Goal: Download file/media

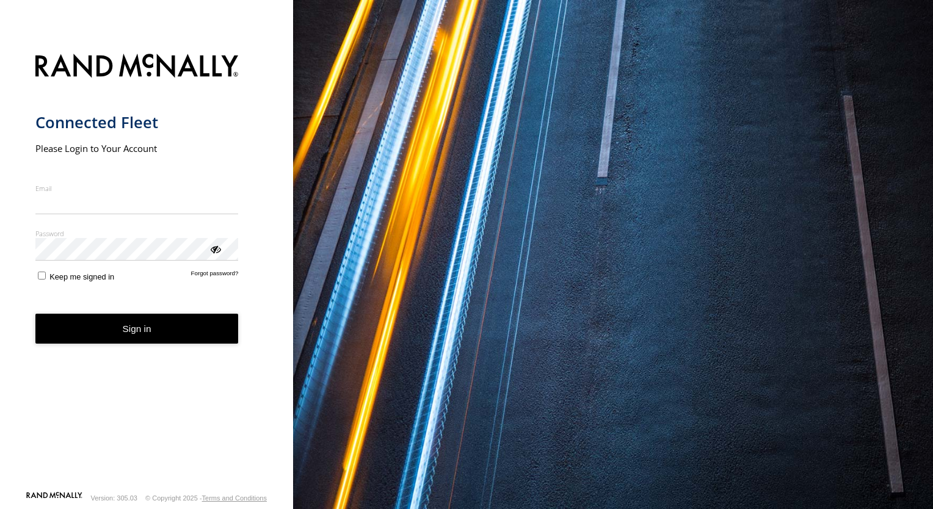
click at [118, 210] on input "Email" at bounding box center [136, 204] width 203 height 22
click at [115, 209] on input "Email" at bounding box center [136, 204] width 203 height 22
type input "**********"
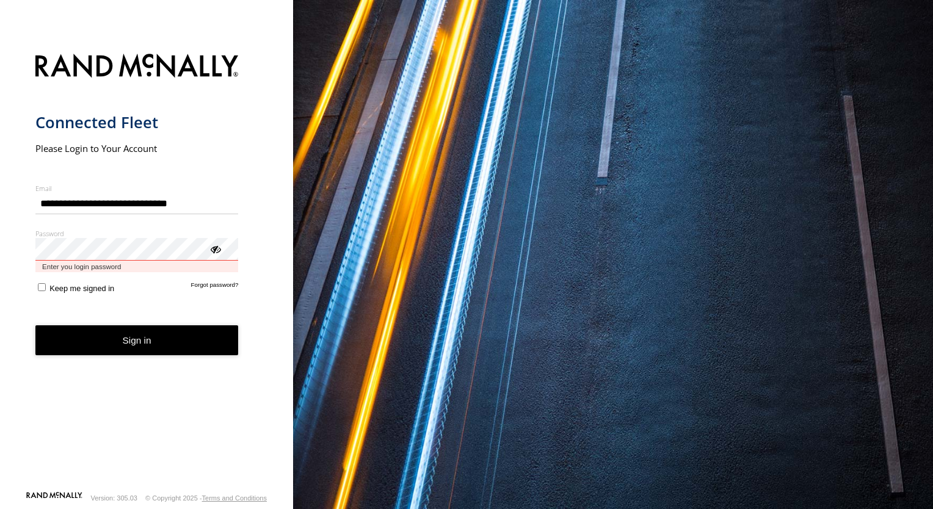
click at [35, 325] on button "Sign in" at bounding box center [136, 340] width 203 height 30
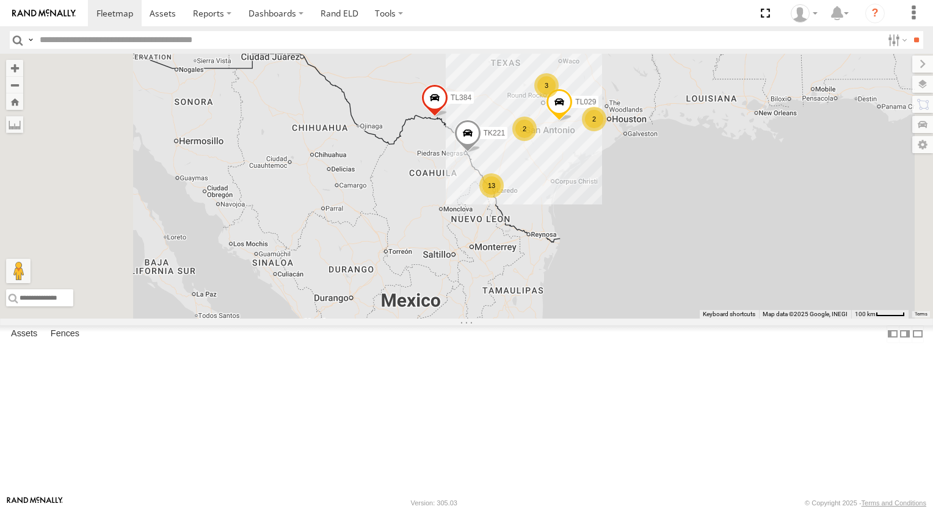
click at [505, 137] on span "TK221" at bounding box center [494, 133] width 21 height 9
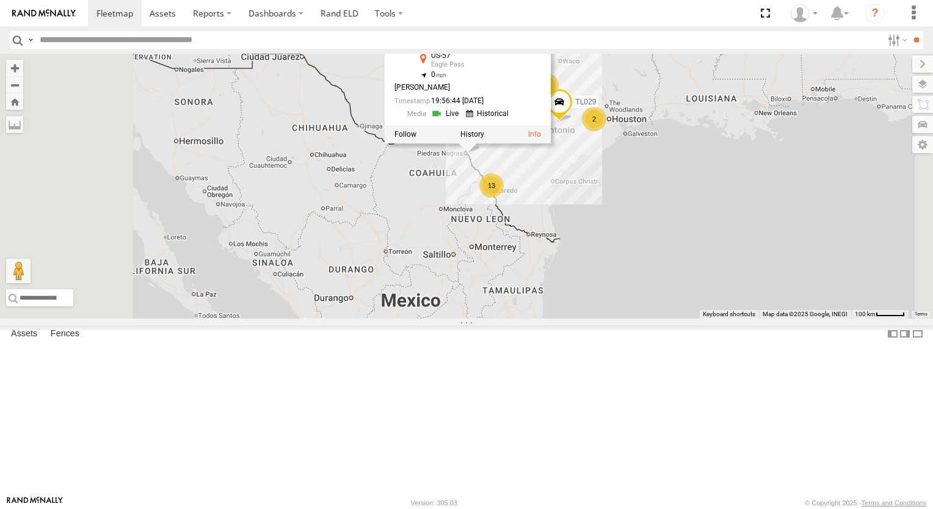
click at [512, 120] on link at bounding box center [489, 114] width 46 height 12
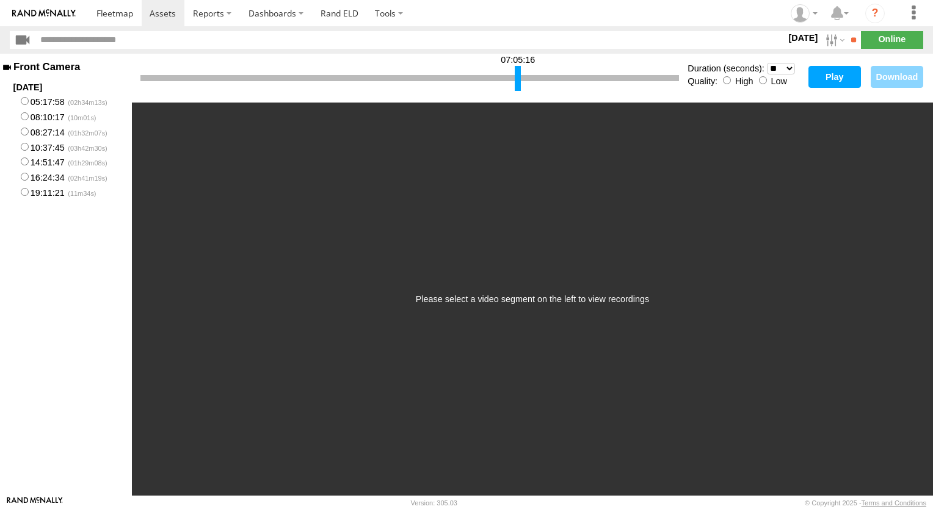
drag, startPoint x: 144, startPoint y: 79, endPoint x: 518, endPoint y: 96, distance: 374.7
click at [518, 96] on div "07:05:16 Duration (seconds): * ** ** ** ** ** ** *** *** *** *** Quality: High …" at bounding box center [532, 78] width 801 height 49
click at [518, 77] on div at bounding box center [518, 78] width 6 height 25
drag, startPoint x: 518, startPoint y: 77, endPoint x: 608, endPoint y: 84, distance: 90.0
click at [608, 84] on div at bounding box center [607, 78] width 6 height 25
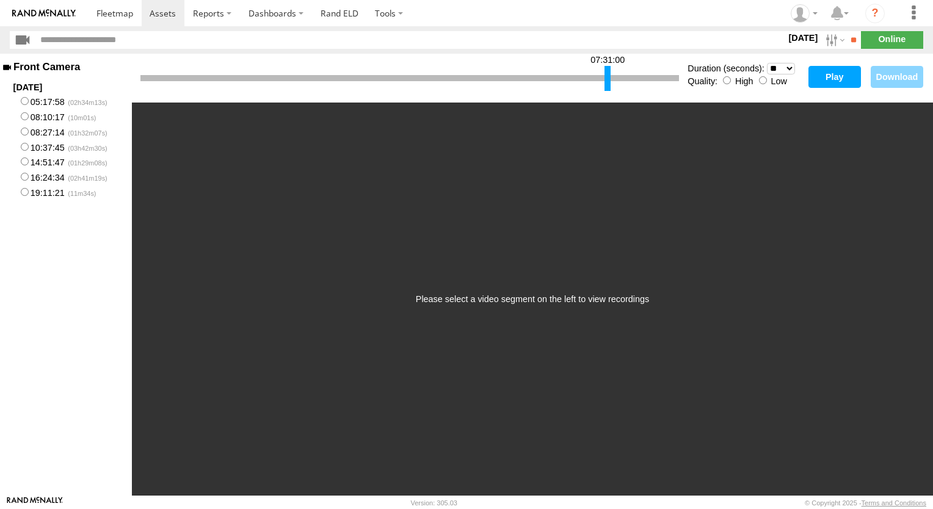
click at [838, 77] on button "Play" at bounding box center [834, 77] width 53 height 22
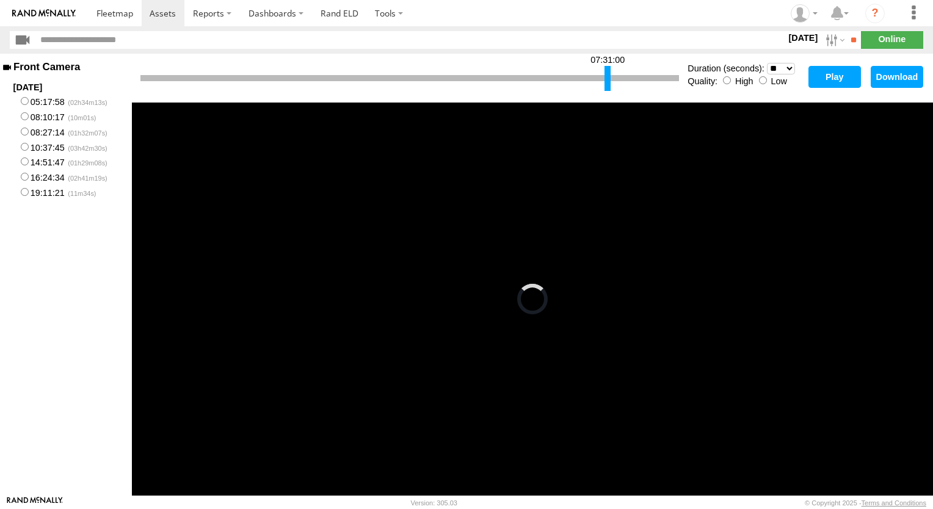
click at [608, 74] on div at bounding box center [607, 78] width 6 height 25
click at [610, 74] on div at bounding box center [609, 78] width 6 height 25
click at [835, 77] on button "Play" at bounding box center [834, 77] width 53 height 22
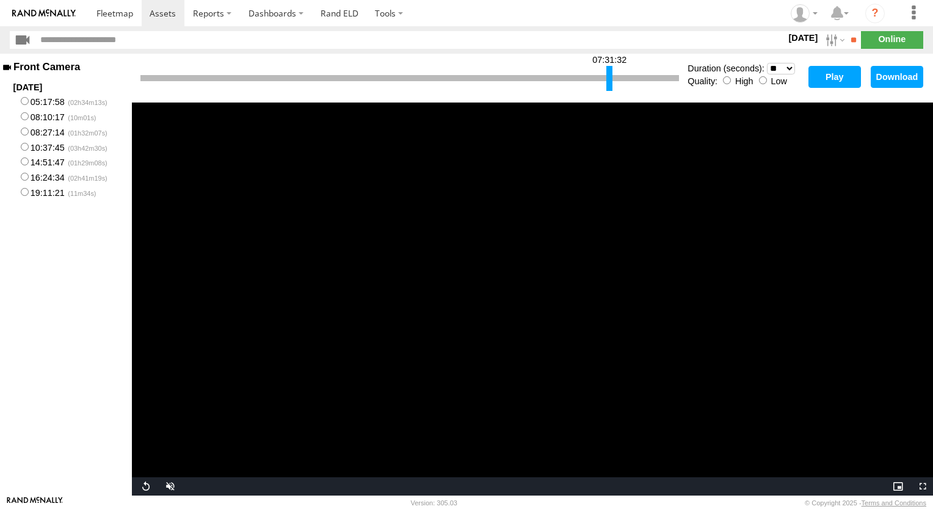
click at [838, 134] on div "07:31:32 Duration (seconds): * ** ** ** ** ** ** *** *** *** *** Quality: High …" at bounding box center [532, 275] width 801 height 442
click at [843, 192] on video "Video Player" at bounding box center [532, 299] width 801 height 393
drag, startPoint x: 843, startPoint y: 192, endPoint x: 845, endPoint y: 238, distance: 45.9
click at [843, 192] on video "Video Player" at bounding box center [532, 299] width 801 height 393
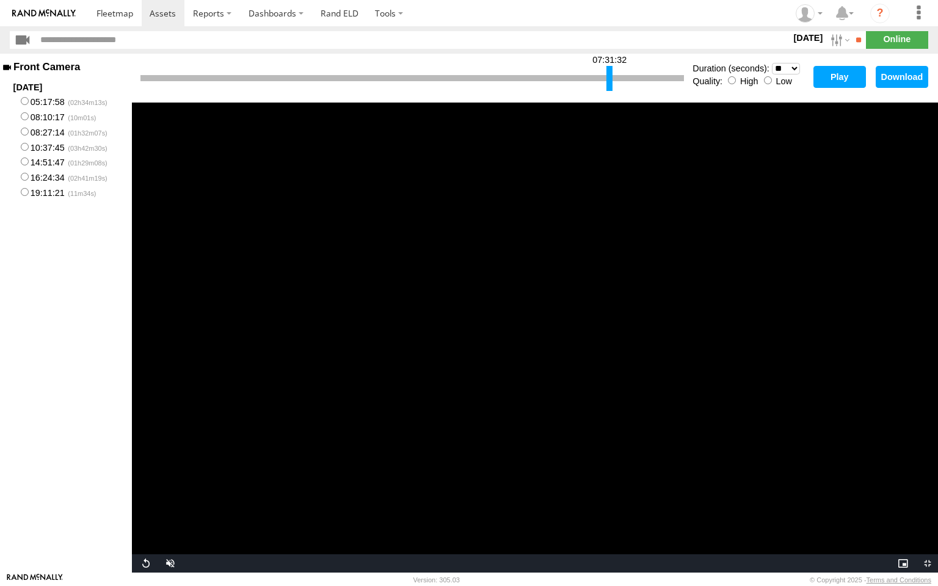
click at [847, 257] on video "Video Player" at bounding box center [535, 338] width 806 height 470
click at [847, 258] on video "Video Player" at bounding box center [535, 338] width 806 height 470
click at [761, 258] on video "Video Player" at bounding box center [535, 338] width 806 height 470
click at [387, 314] on video "Video Player" at bounding box center [535, 338] width 806 height 470
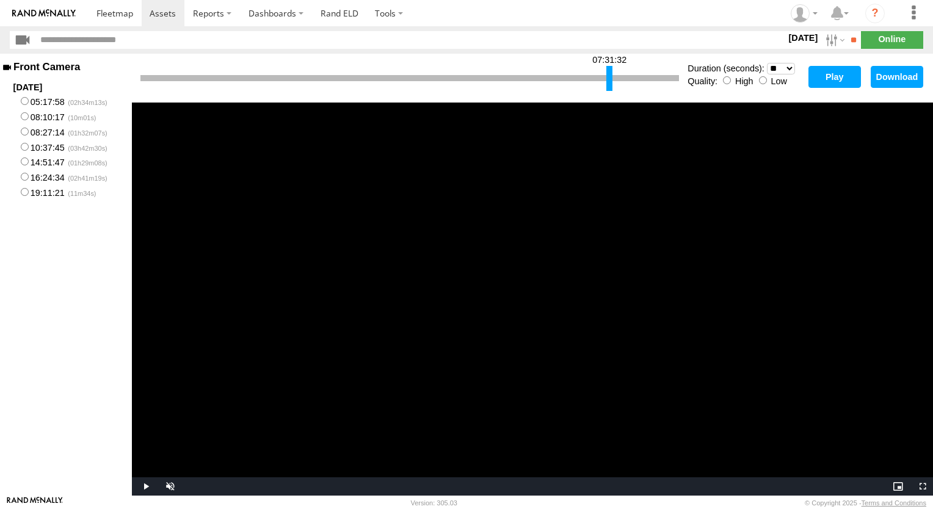
click at [789, 66] on select "* ** ** ** ** ** ** *** *** *** ***" at bounding box center [781, 69] width 28 height 12
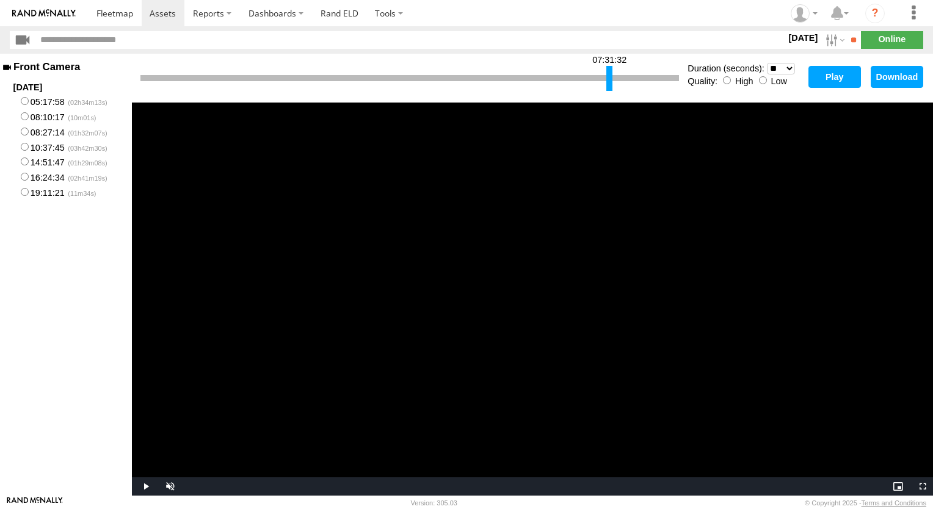
click at [789, 66] on select "* ** ** ** ** ** ** *** *** *** ***" at bounding box center [781, 69] width 28 height 12
click at [767, 63] on select "* ** ** ** ** ** ** *** *** *** ***" at bounding box center [781, 69] width 28 height 12
click at [791, 67] on select "* ** ** ** ** ** ** *** *** *** ***" at bounding box center [781, 69] width 28 height 12
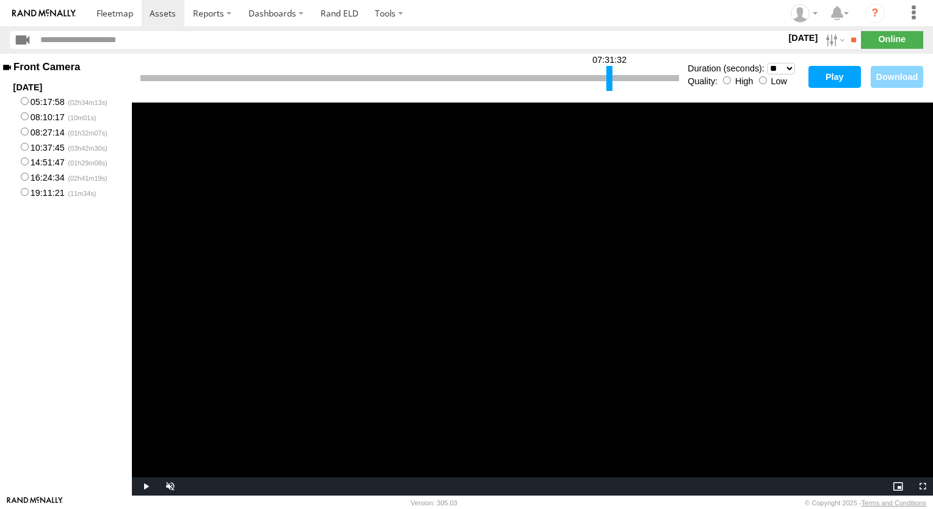
click at [791, 67] on select "* ** ** ** ** ** ** *** *** *** ***" at bounding box center [781, 69] width 28 height 12
click at [767, 63] on select "* ** ** ** ** ** ** *** *** *** ***" at bounding box center [781, 69] width 28 height 12
click at [608, 80] on div at bounding box center [609, 78] width 6 height 25
click at [606, 80] on div at bounding box center [607, 78] width 6 height 25
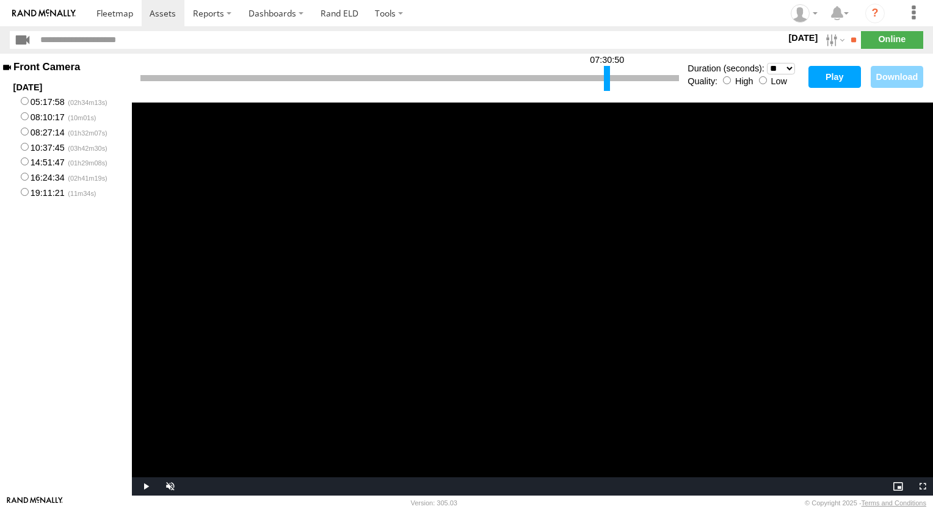
click at [833, 77] on button "Play" at bounding box center [834, 77] width 53 height 22
click at [829, 79] on button "Play" at bounding box center [834, 77] width 53 height 22
click at [604, 77] on div at bounding box center [606, 78] width 6 height 25
click at [829, 81] on button "Play" at bounding box center [834, 77] width 53 height 22
click at [593, 82] on div at bounding box center [595, 78] width 6 height 25
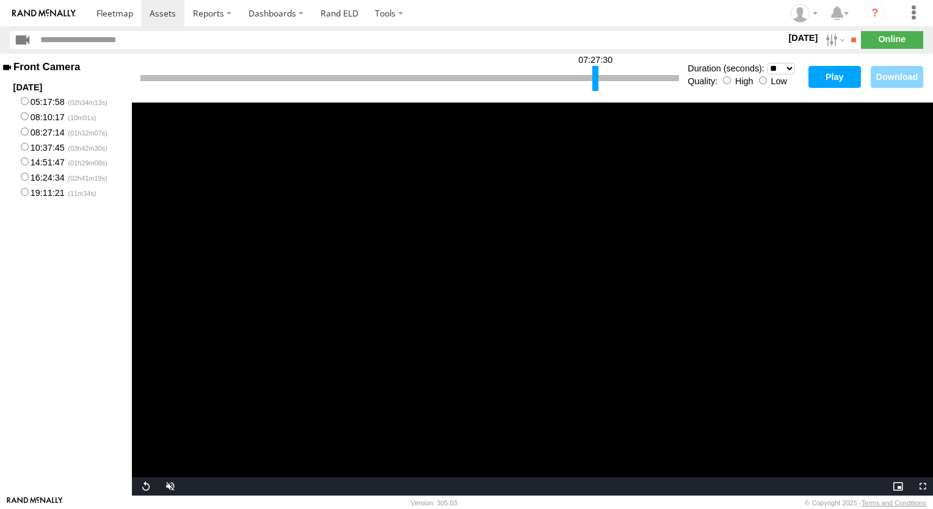
click at [828, 82] on button "Play" at bounding box center [834, 77] width 53 height 22
click at [828, 82] on main "Front Camera 2025-08-14 05:17:58 08:10:17 08:27:14 10:37:45 14:51:47 16:24:34 1…" at bounding box center [466, 275] width 933 height 442
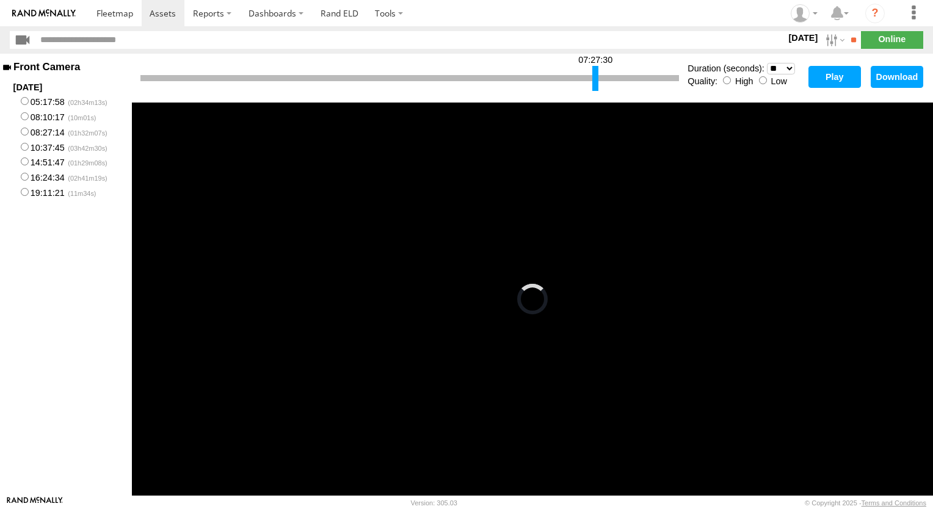
click at [596, 80] on div at bounding box center [595, 78] width 6 height 25
drag, startPoint x: 596, startPoint y: 80, endPoint x: 609, endPoint y: 84, distance: 13.5
click at [609, 84] on div at bounding box center [608, 78] width 6 height 25
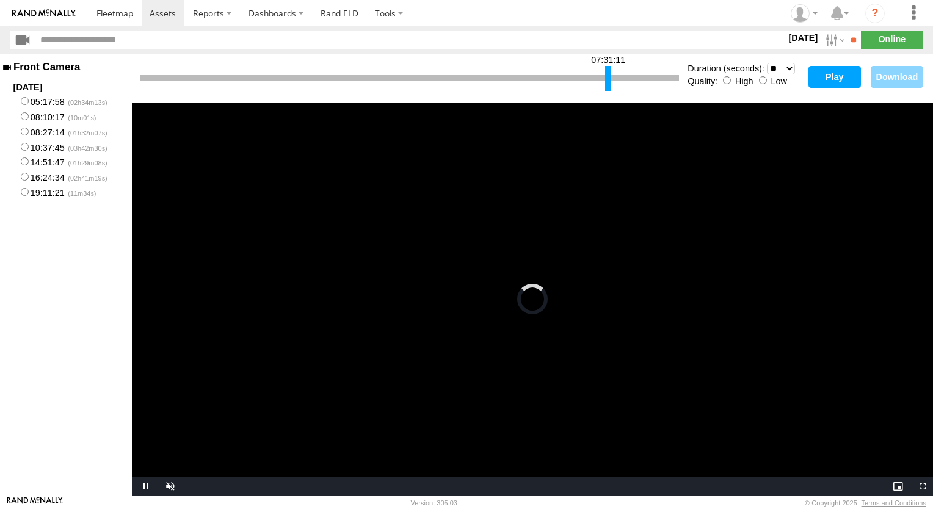
click at [828, 78] on button "Play" at bounding box center [834, 77] width 53 height 22
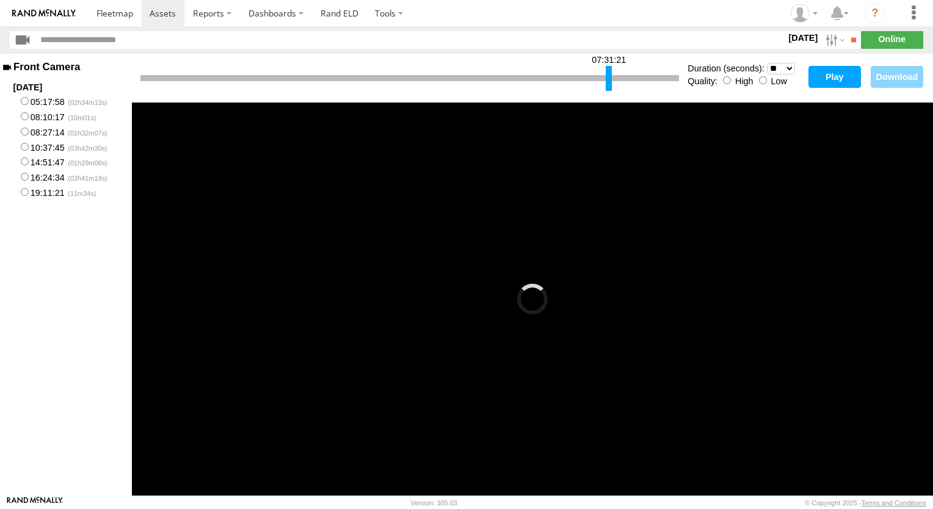
click at [609, 72] on div at bounding box center [609, 78] width 6 height 25
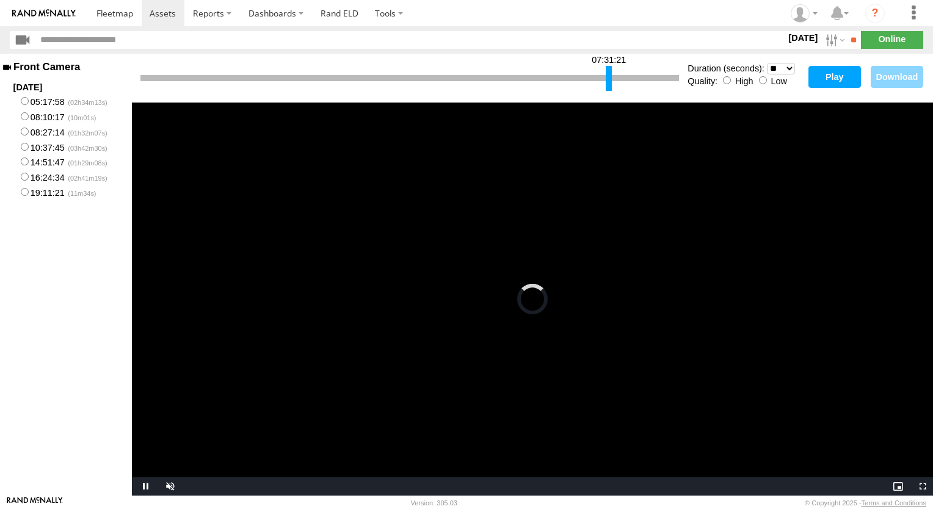
click at [829, 78] on button "Play" at bounding box center [834, 77] width 53 height 22
click at [611, 74] on div at bounding box center [609, 78] width 6 height 25
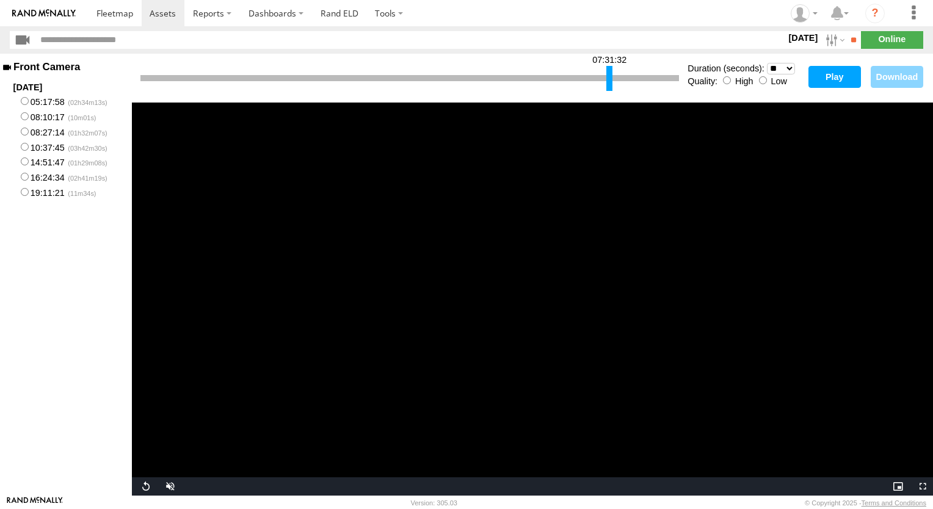
click at [611, 74] on div at bounding box center [609, 78] width 6 height 25
click at [833, 78] on button "Play" at bounding box center [834, 77] width 53 height 22
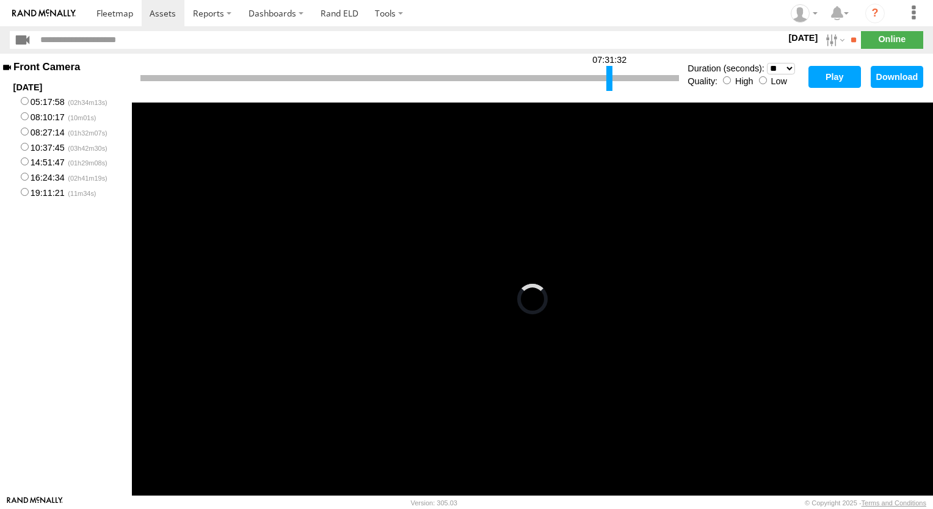
click at [613, 79] on div at bounding box center [409, 78] width 539 height 6
click at [609, 75] on div at bounding box center [610, 78] width 6 height 25
click at [822, 78] on button "Play" at bounding box center [834, 77] width 53 height 22
click at [609, 77] on div at bounding box center [609, 78] width 6 height 25
click at [820, 73] on button "Play" at bounding box center [834, 77] width 53 height 22
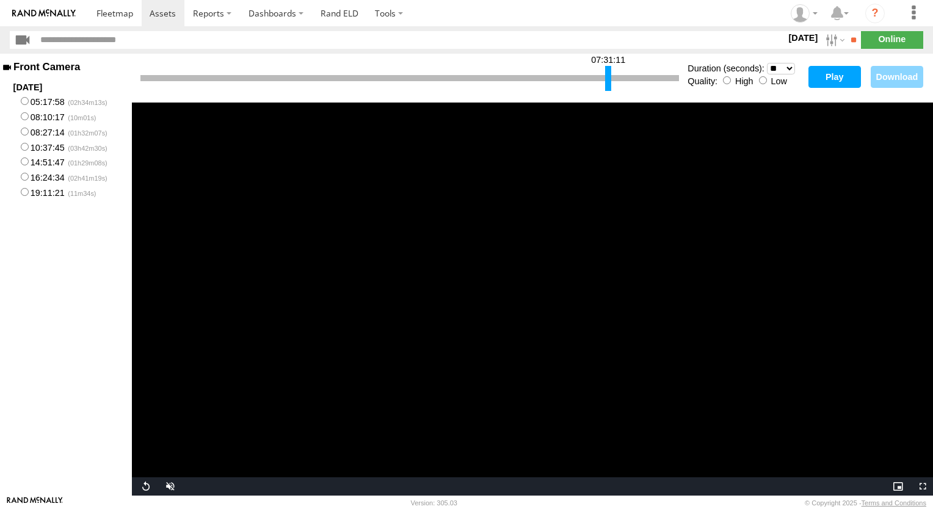
click at [608, 77] on div at bounding box center [608, 78] width 6 height 25
click at [824, 77] on button "Play" at bounding box center [834, 77] width 53 height 22
click at [791, 68] on select "* ** ** ** ** ** ** *** *** *** ***" at bounding box center [781, 69] width 28 height 12
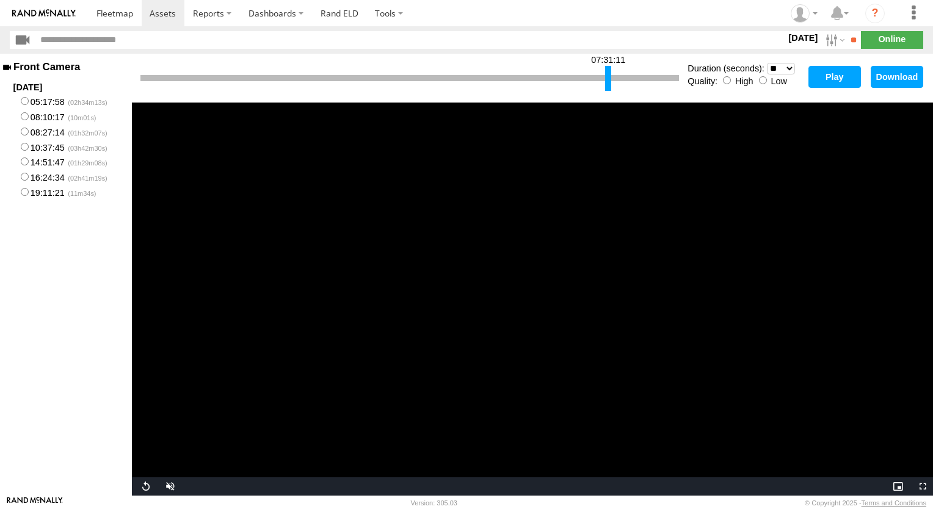
click at [791, 68] on select "* ** ** ** ** ** ** *** *** *** ***" at bounding box center [781, 69] width 28 height 12
select select "**"
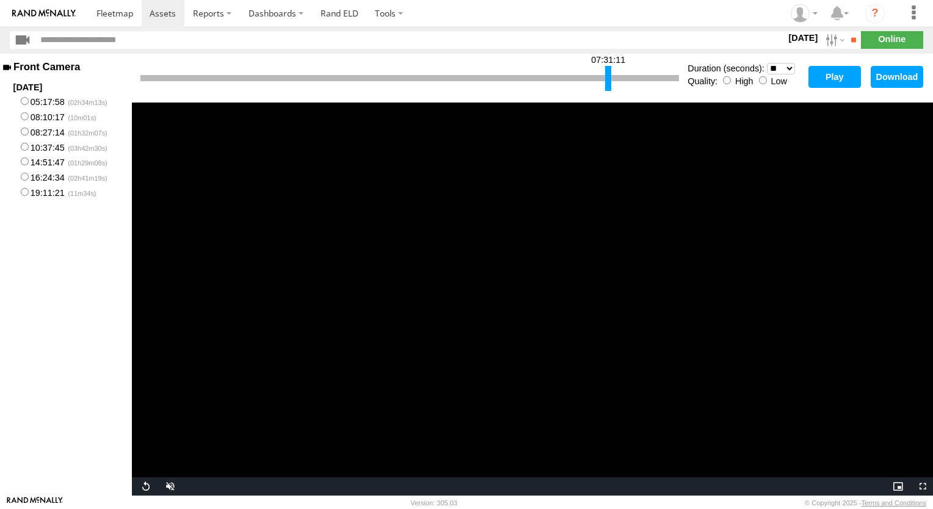
click at [767, 63] on select "* ** ** ** ** ** ** *** *** *** ***" at bounding box center [781, 69] width 28 height 12
click at [605, 77] on div at bounding box center [607, 78] width 6 height 25
click at [830, 76] on button "Play" at bounding box center [834, 77] width 53 height 22
click at [604, 73] on div at bounding box center [605, 78] width 6 height 25
click at [822, 79] on button "Play" at bounding box center [834, 77] width 53 height 22
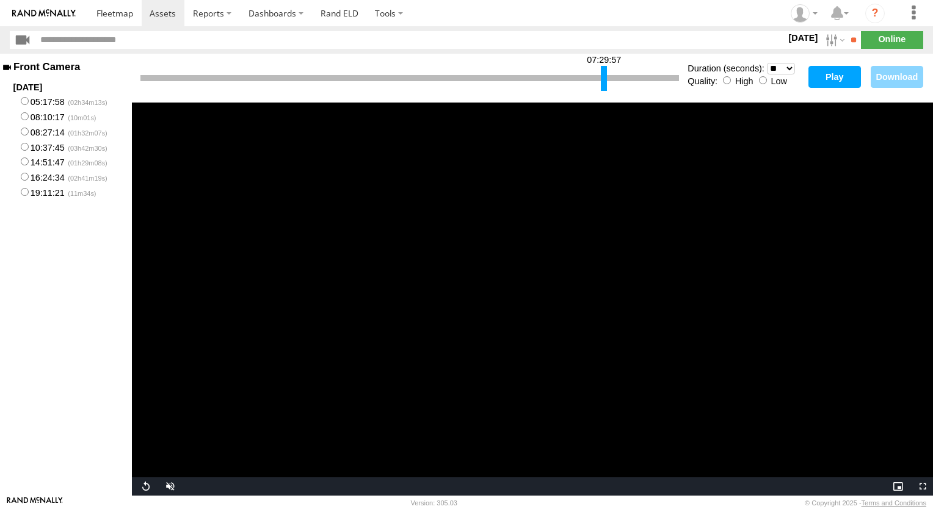
click at [604, 78] on div at bounding box center [604, 78] width 6 height 25
click at [821, 79] on button "Play" at bounding box center [834, 77] width 53 height 22
click at [602, 74] on div at bounding box center [602, 78] width 6 height 25
click at [822, 79] on button "Play" at bounding box center [834, 77] width 53 height 22
click at [600, 74] on div at bounding box center [601, 78] width 6 height 25
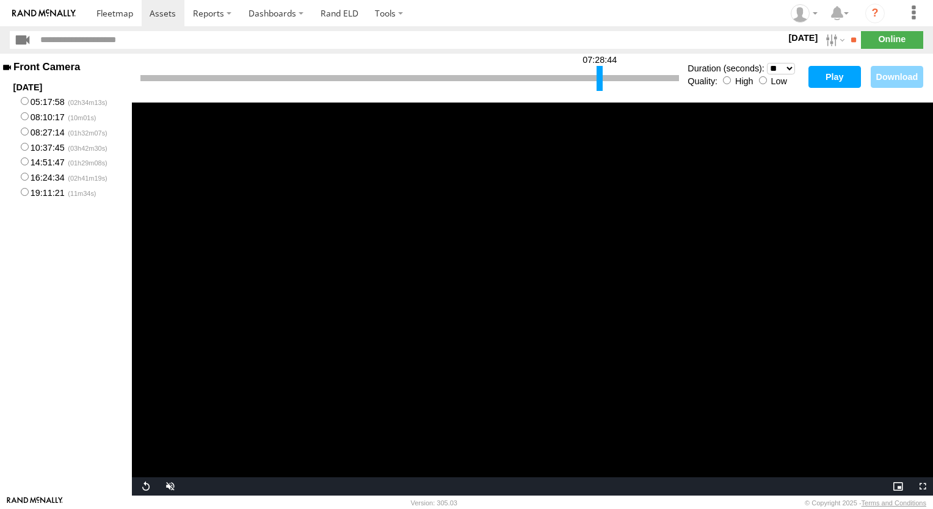
click at [601, 74] on div at bounding box center [600, 78] width 6 height 25
click at [825, 79] on button "Play" at bounding box center [834, 77] width 53 height 22
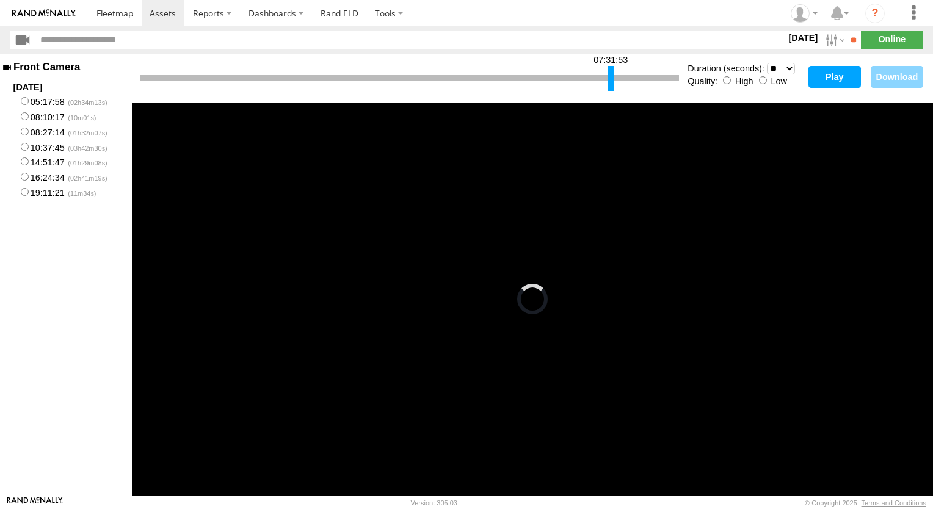
drag, startPoint x: 599, startPoint y: 74, endPoint x: 610, endPoint y: 76, distance: 11.1
click at [610, 76] on div at bounding box center [611, 78] width 6 height 25
click at [824, 72] on button "Play" at bounding box center [834, 77] width 53 height 22
click at [609, 74] on div at bounding box center [610, 78] width 6 height 25
click at [833, 77] on button "Play" at bounding box center [834, 77] width 53 height 22
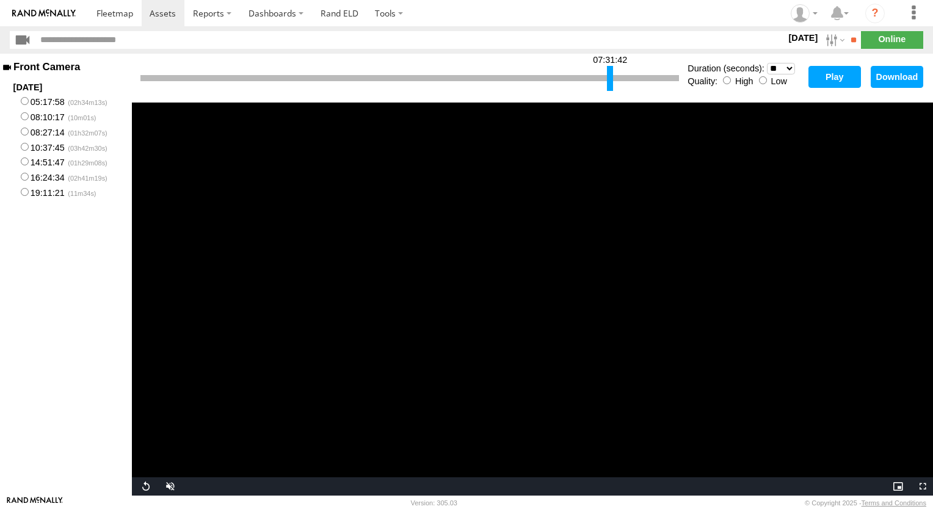
click at [895, 77] on button "Download" at bounding box center [897, 77] width 53 height 22
